Goal: Task Accomplishment & Management: Use online tool/utility

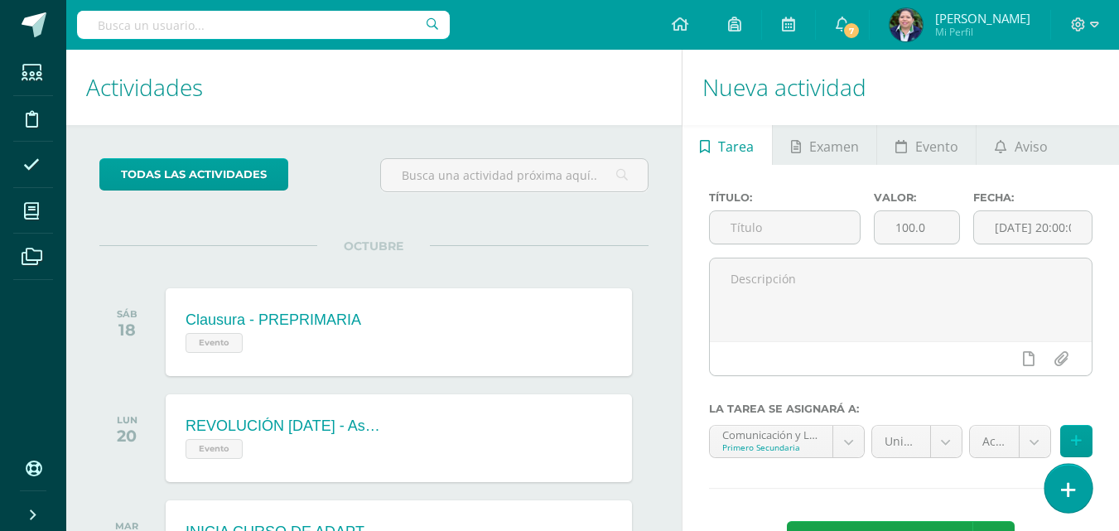
click at [1067, 496] on icon at bounding box center [1068, 489] width 15 height 19
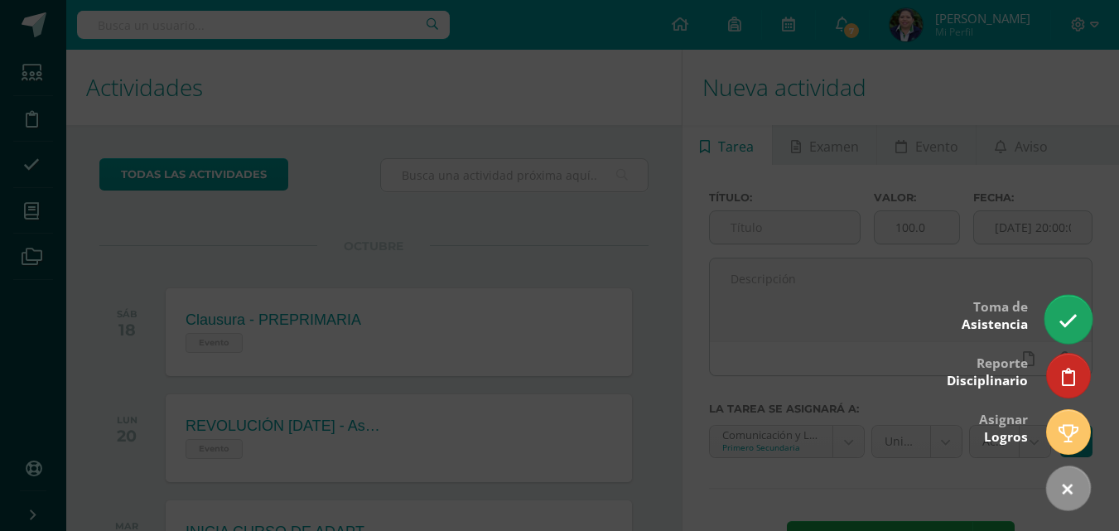
click at [1066, 325] on icon at bounding box center [1067, 320] width 19 height 19
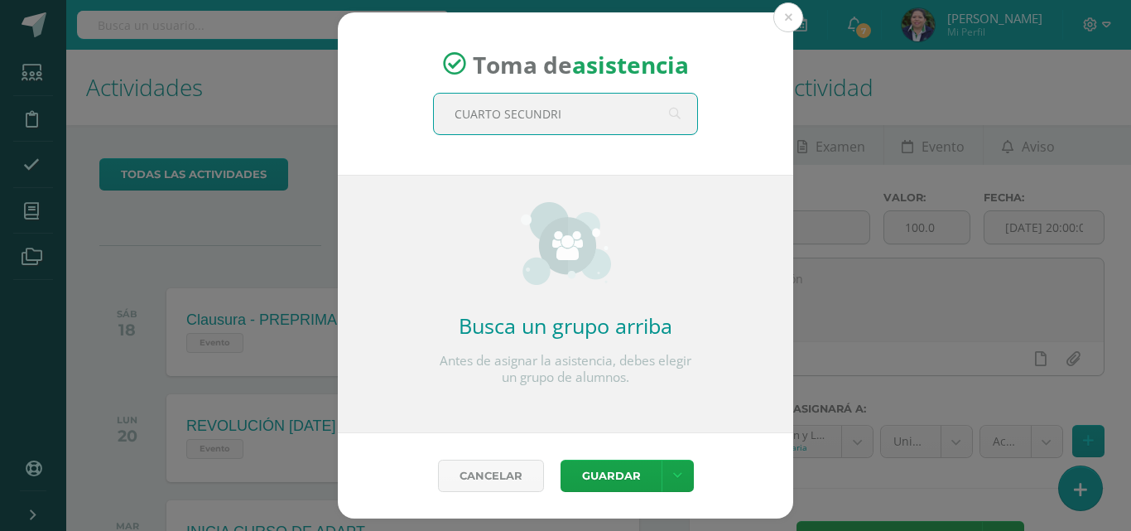
type input "CUARTO SECUNDRIA"
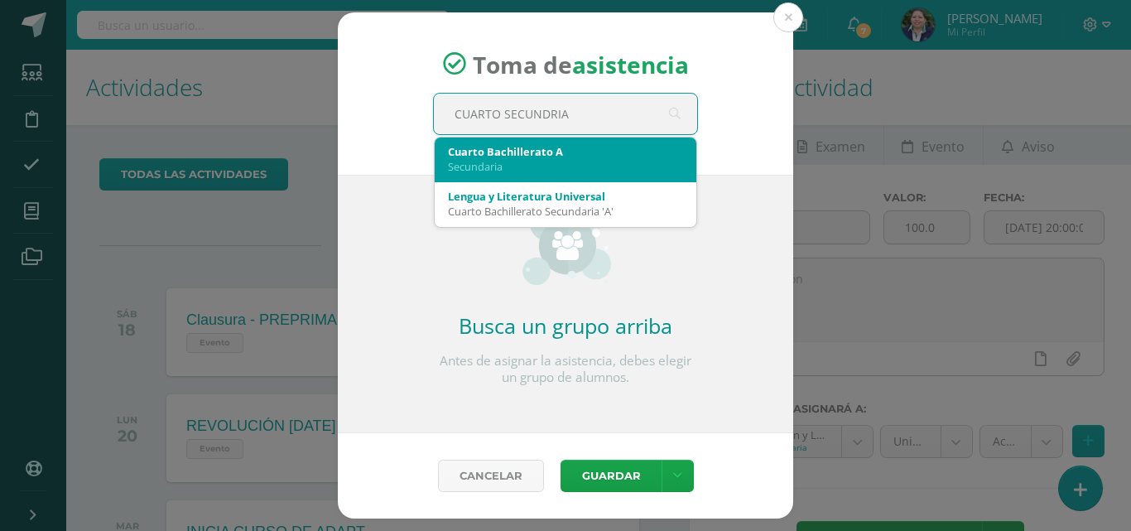
click at [555, 156] on div "Cuarto Bachillerato A" at bounding box center [565, 151] width 235 height 15
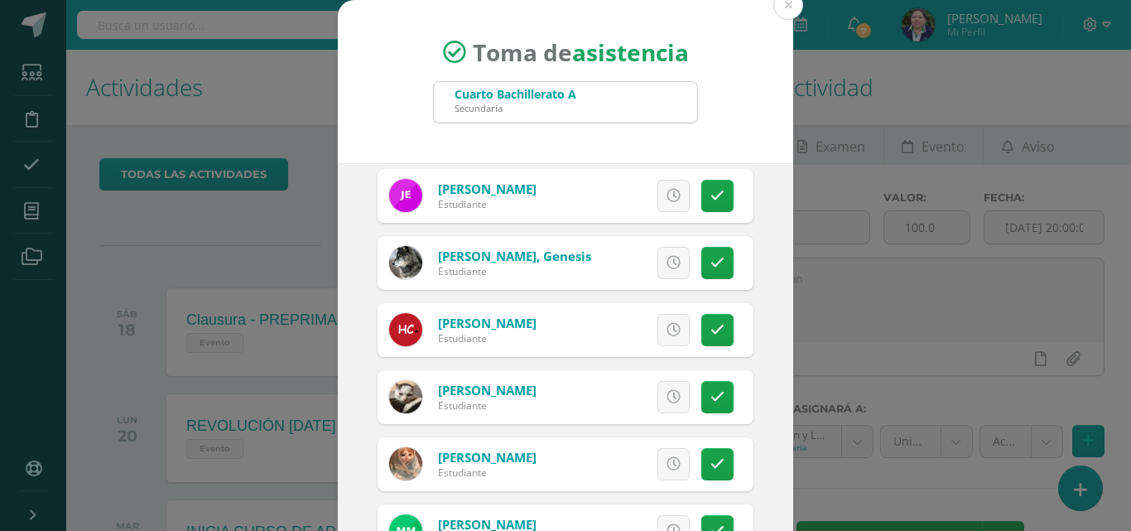
scroll to position [412, 0]
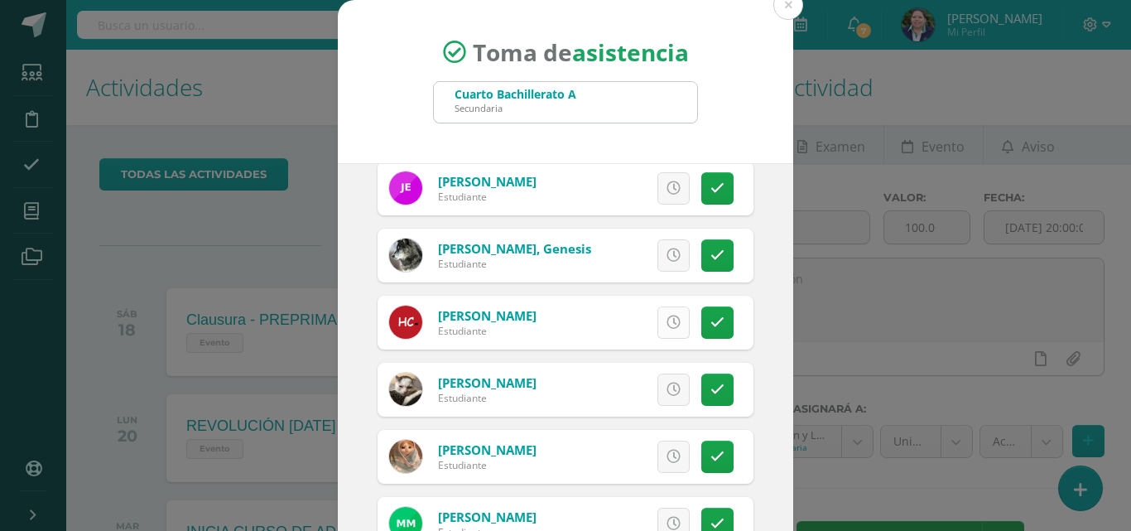
click at [658, 321] on link at bounding box center [674, 322] width 32 height 32
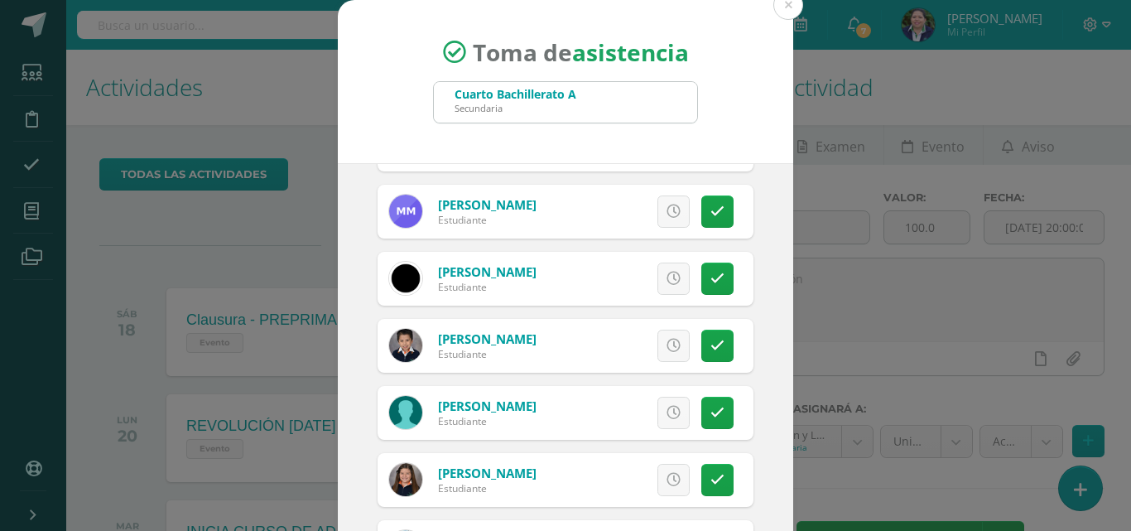
scroll to position [787, 0]
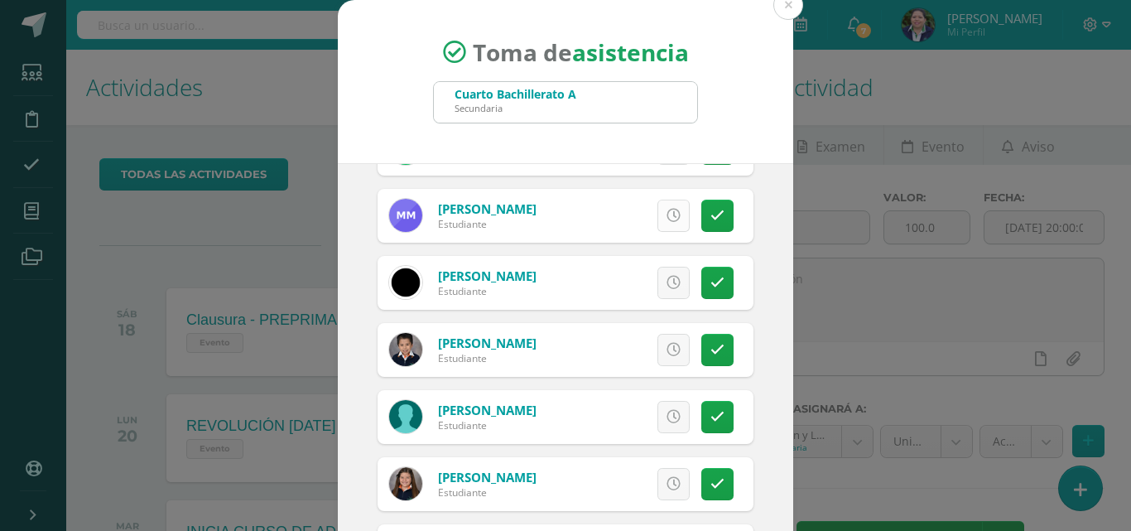
click at [667, 214] on icon at bounding box center [674, 216] width 14 height 14
click at [653, 216] on link "Excusa" at bounding box center [637, 216] width 106 height 32
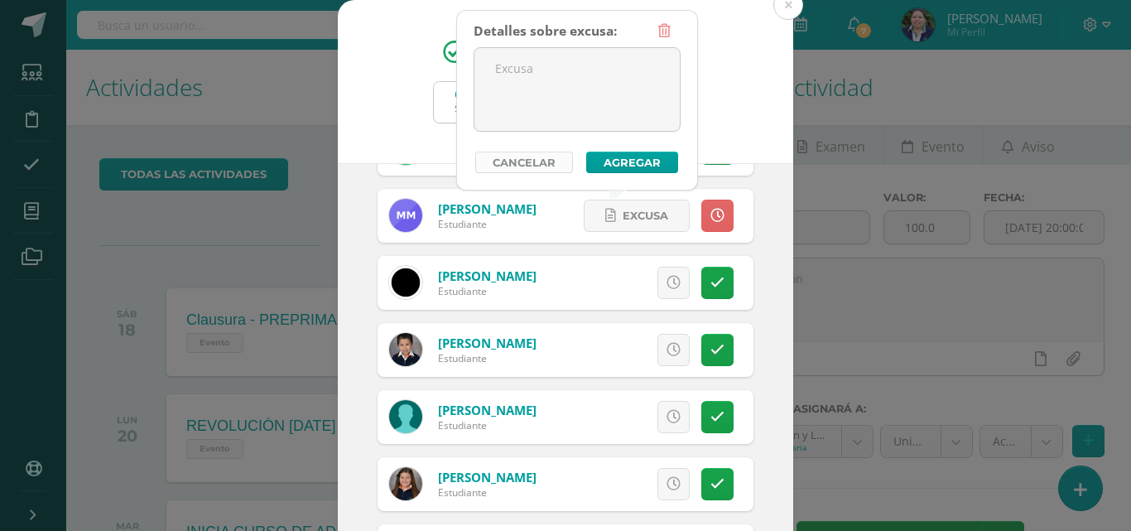
click at [555, 162] on link "Cancelar" at bounding box center [524, 163] width 98 height 22
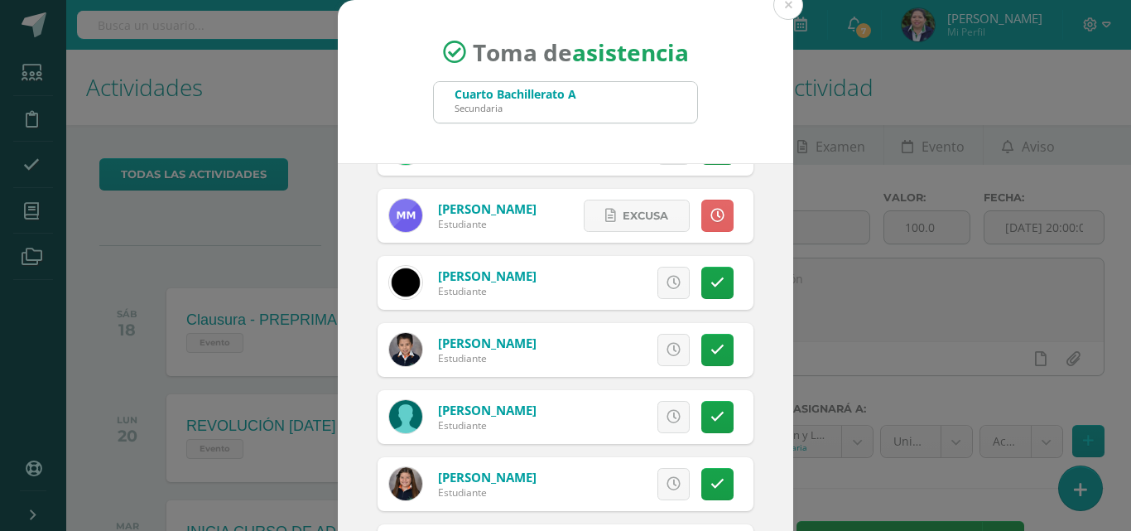
click at [726, 219] on div "Excusa" at bounding box center [656, 216] width 195 height 54
click at [710, 219] on link at bounding box center [717, 216] width 32 height 32
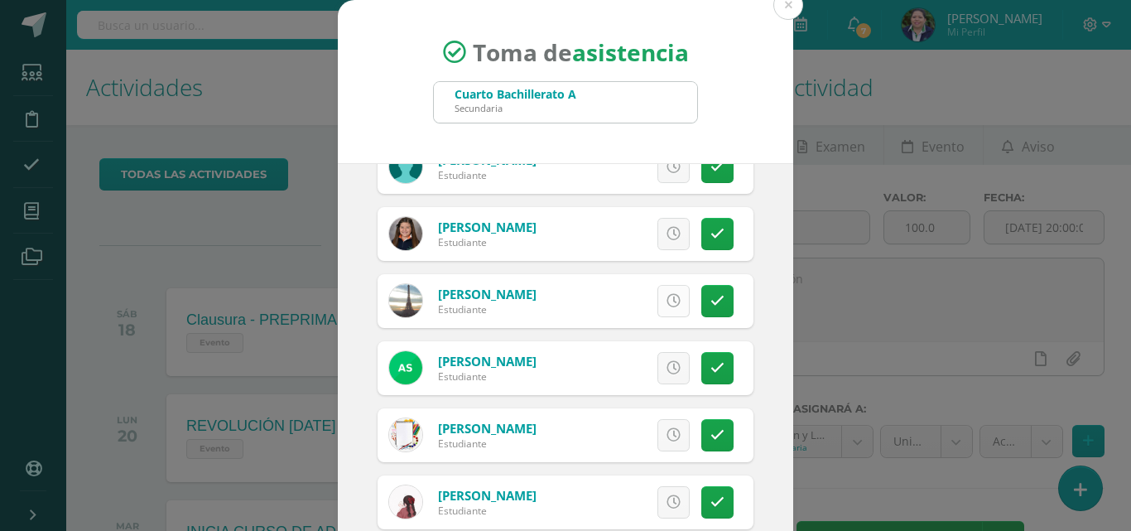
click at [667, 296] on icon at bounding box center [674, 301] width 14 height 14
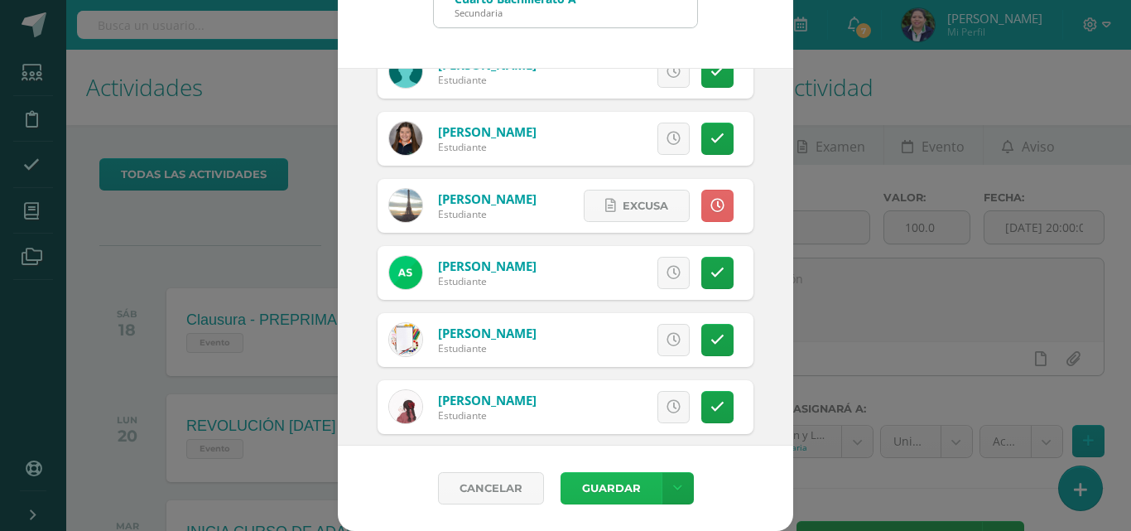
click at [603, 478] on button "Guardar" at bounding box center [611, 488] width 101 height 32
